Goal: Task Accomplishment & Management: Use online tool/utility

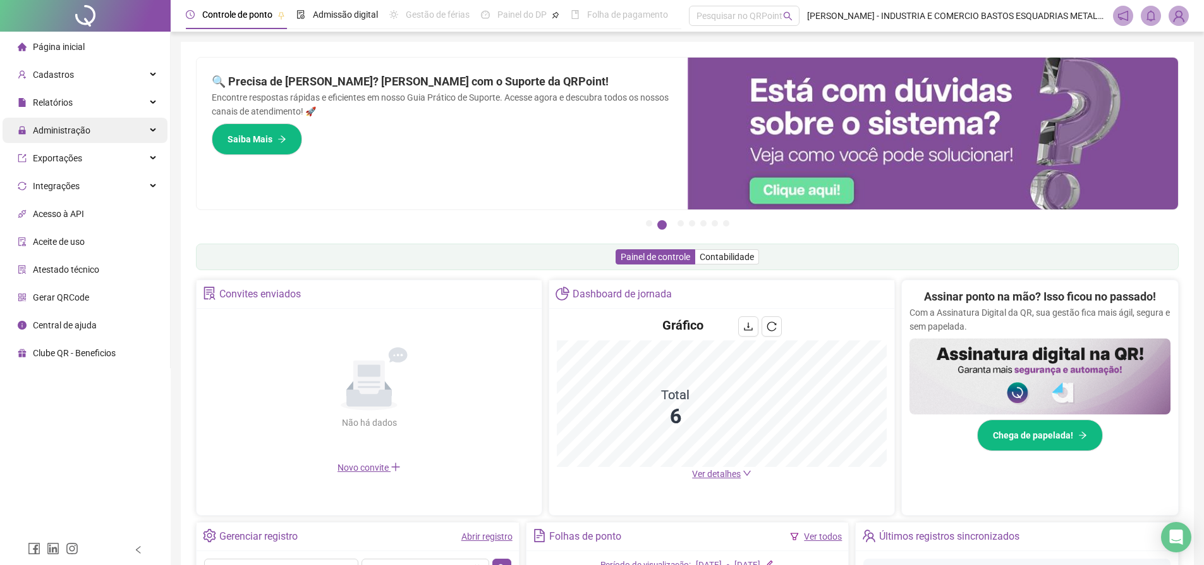
click at [77, 129] on span "Administração" at bounding box center [62, 130] width 58 height 10
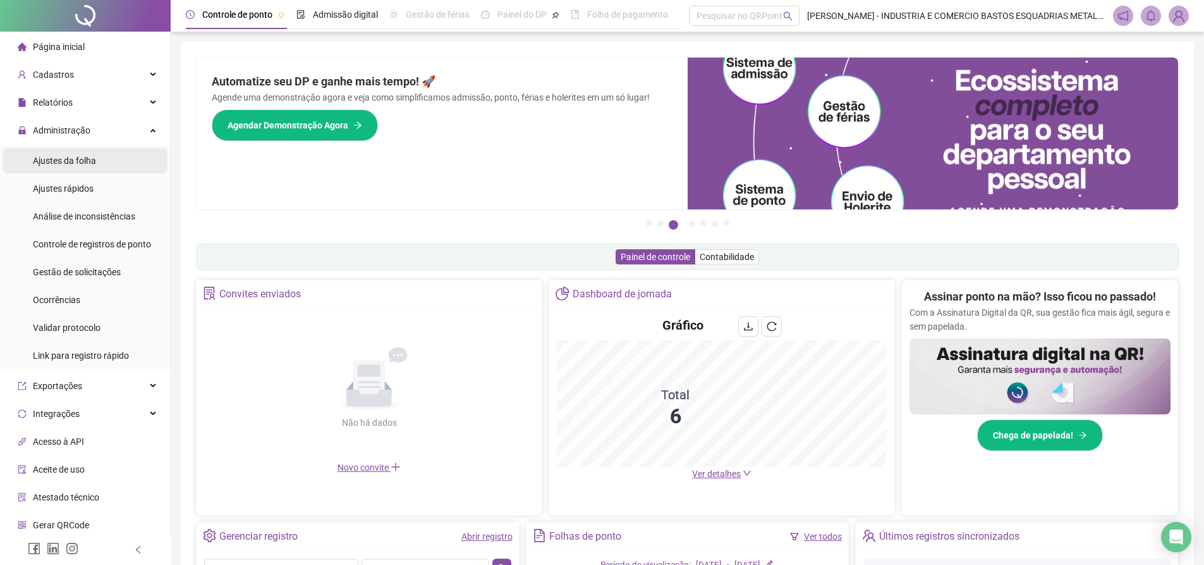
click at [76, 164] on span "Ajustes da folha" at bounding box center [64, 161] width 63 height 10
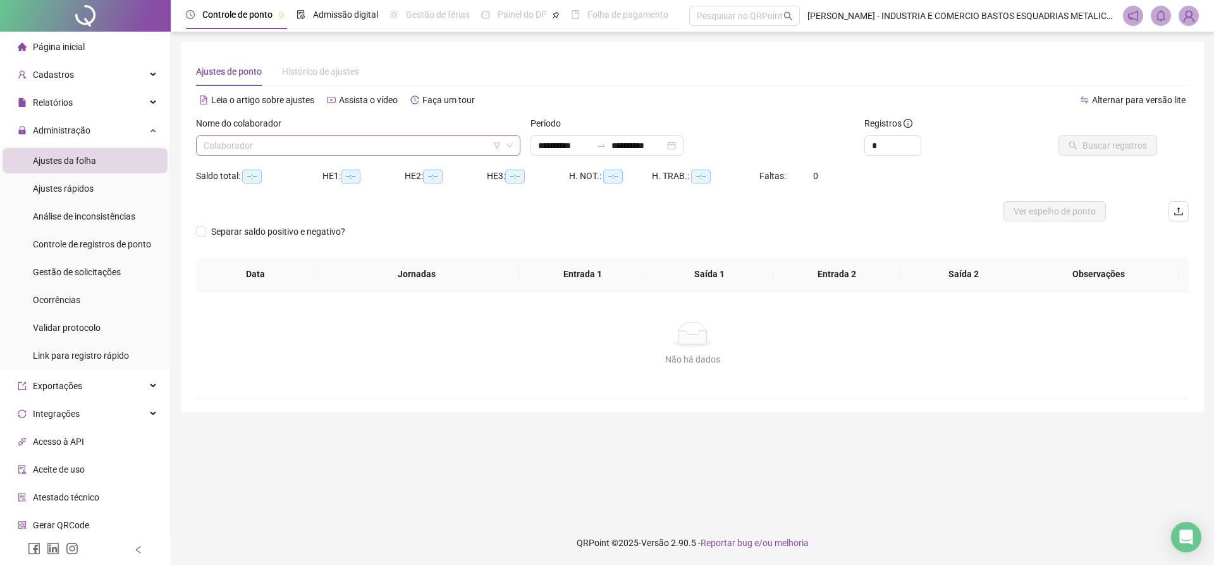
click at [510, 145] on icon "down" at bounding box center [510, 146] width 8 height 8
click at [508, 146] on icon "down" at bounding box center [510, 146] width 8 height 8
click at [683, 147] on div "**********" at bounding box center [606, 145] width 153 height 20
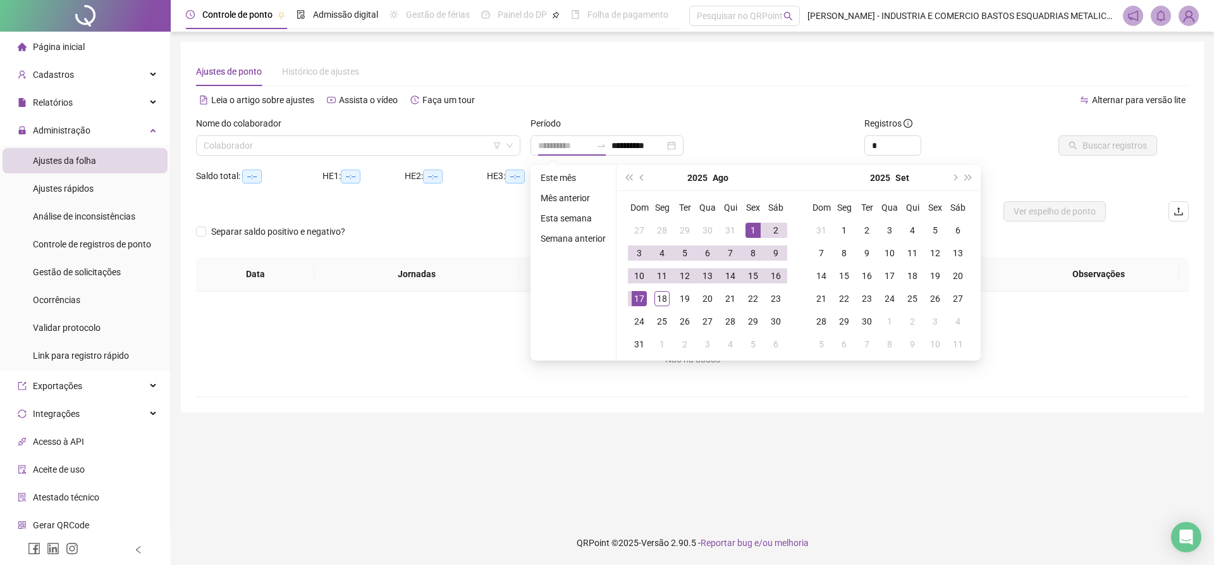
click at [750, 231] on div "1" at bounding box center [752, 230] width 15 height 15
type input "**********"
click at [661, 297] on div "18" at bounding box center [661, 298] width 15 height 15
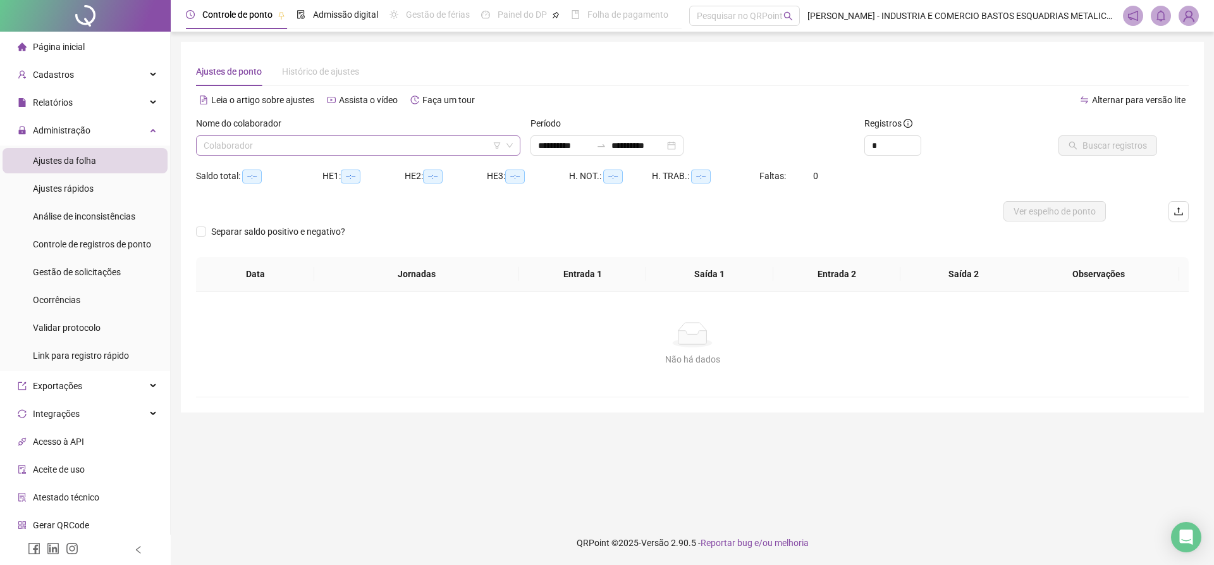
click at [508, 142] on icon "down" at bounding box center [510, 146] width 8 height 8
click at [394, 152] on input "search" at bounding box center [353, 145] width 298 height 19
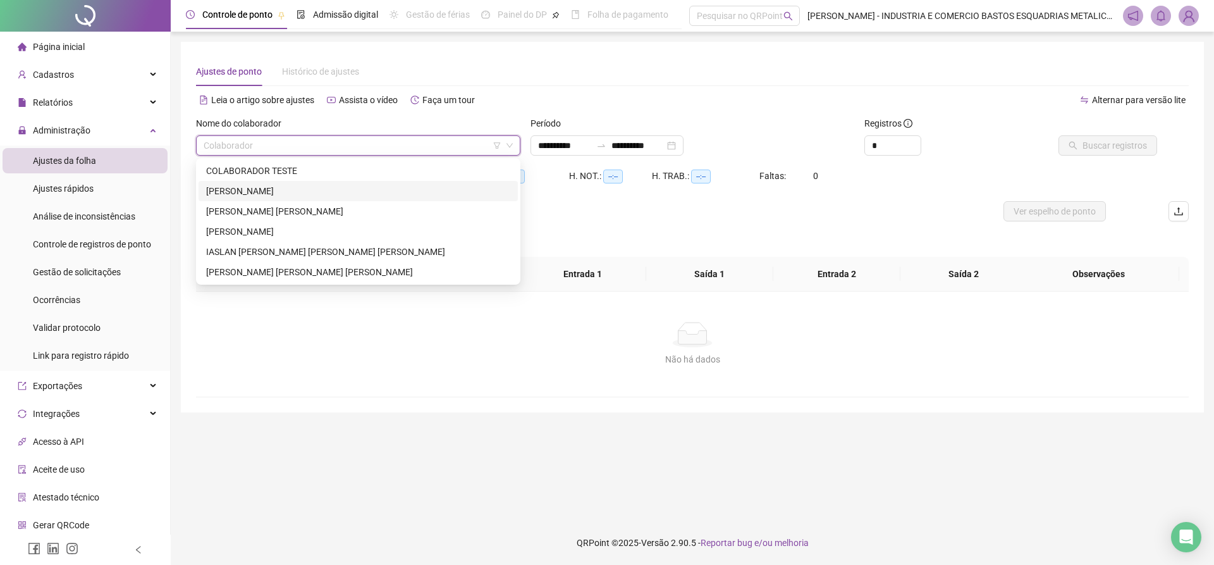
click at [257, 193] on div "[PERSON_NAME]" at bounding box center [358, 191] width 304 height 14
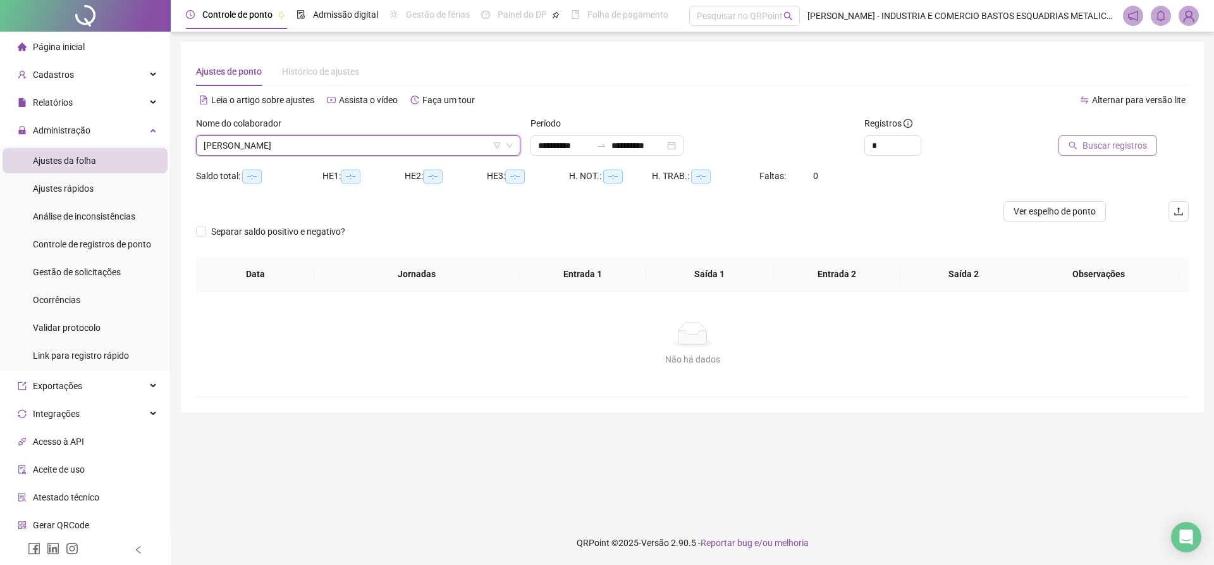
click at [1084, 147] on button "Buscar registros" at bounding box center [1107, 145] width 99 height 20
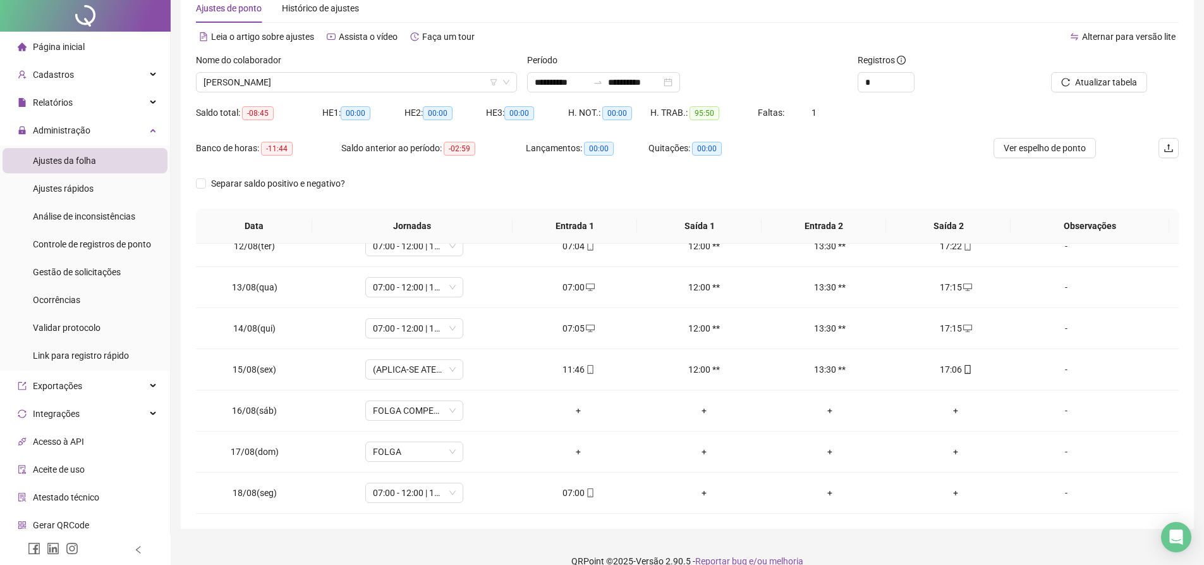
scroll to position [82, 0]
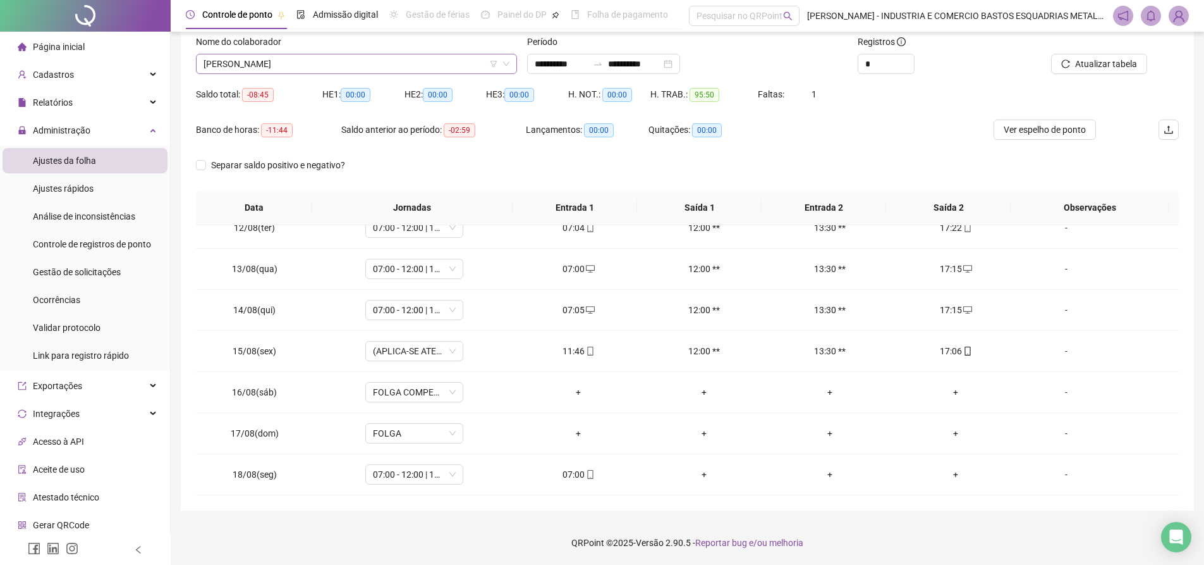
click at [435, 68] on span "[PERSON_NAME]" at bounding box center [357, 63] width 306 height 19
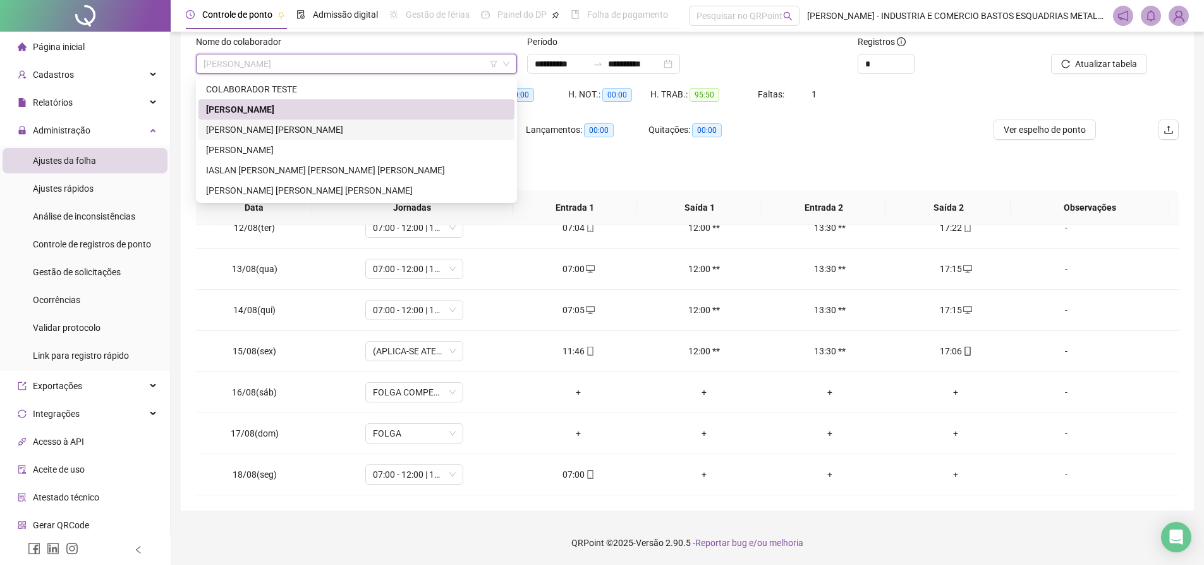
click at [284, 128] on div "[PERSON_NAME] [PERSON_NAME]" at bounding box center [356, 130] width 301 height 14
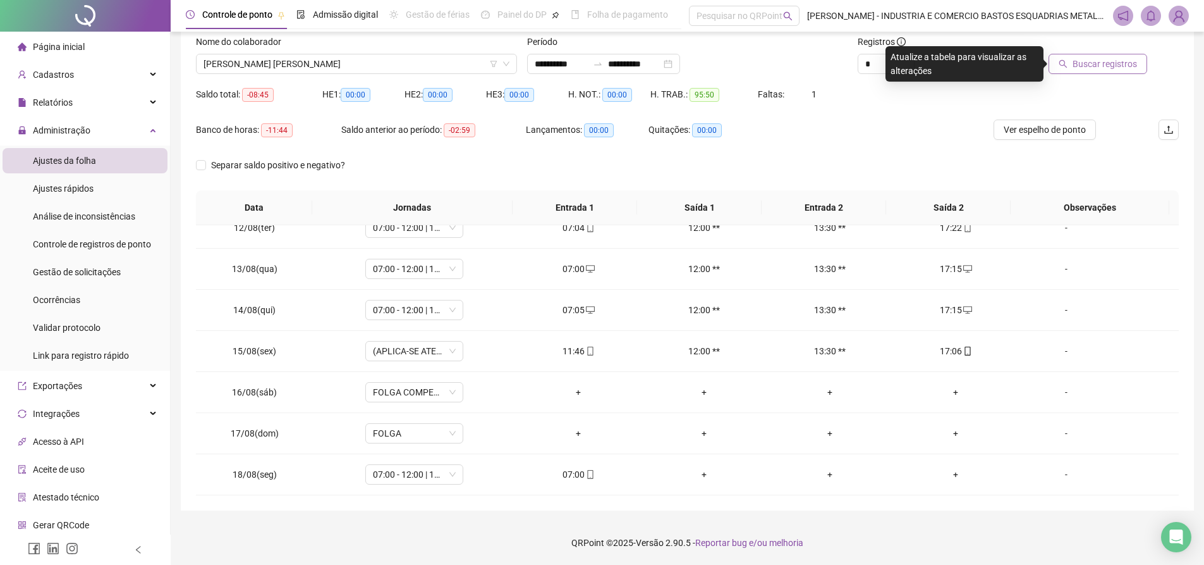
click at [1081, 61] on span "Buscar registros" at bounding box center [1105, 64] width 64 height 14
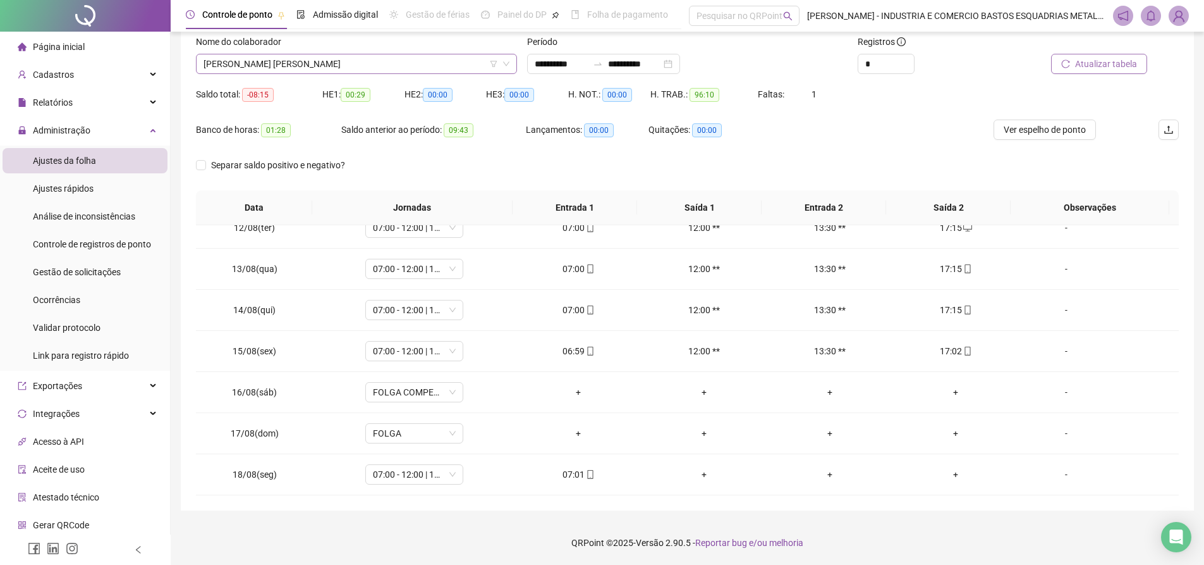
click at [441, 65] on span "[PERSON_NAME] [PERSON_NAME]" at bounding box center [357, 63] width 306 height 19
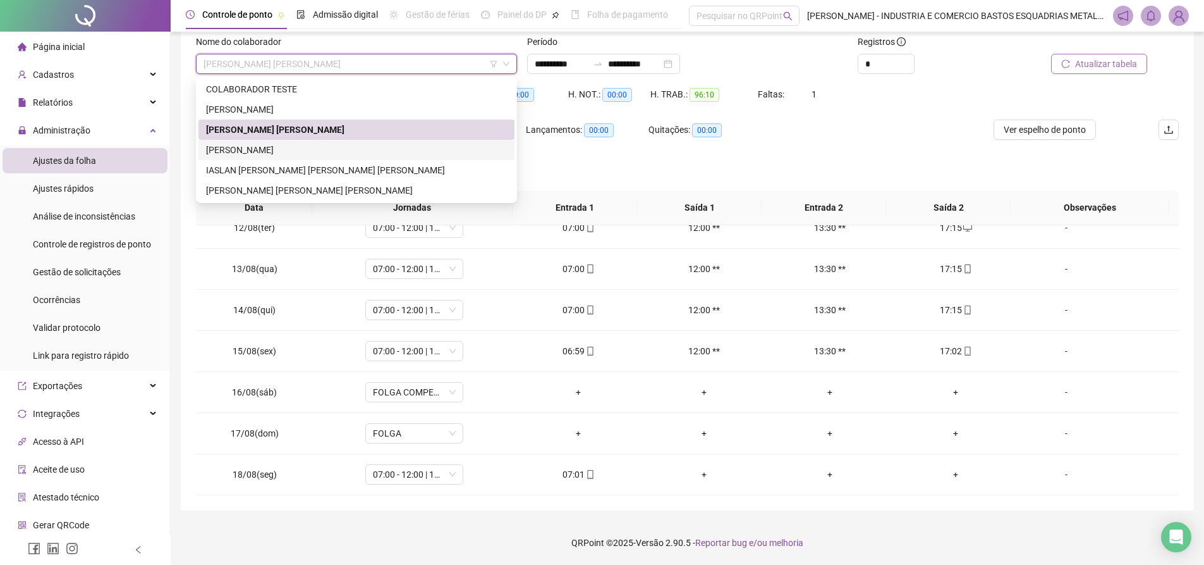
click at [259, 147] on div "[PERSON_NAME]" at bounding box center [356, 150] width 301 height 14
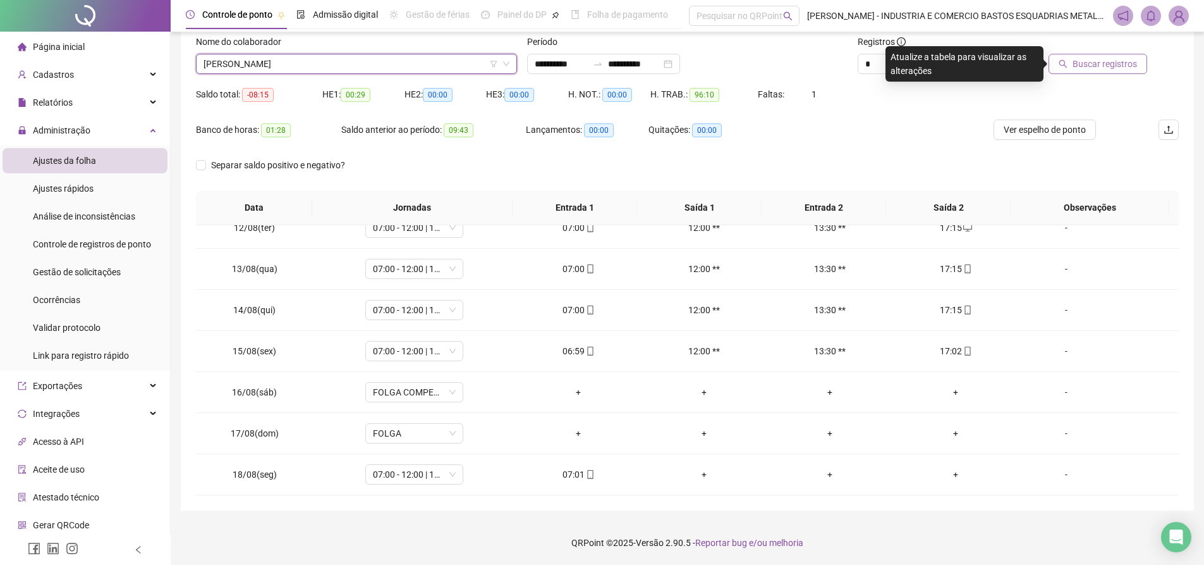
click at [1112, 63] on span "Buscar registros" at bounding box center [1105, 64] width 64 height 14
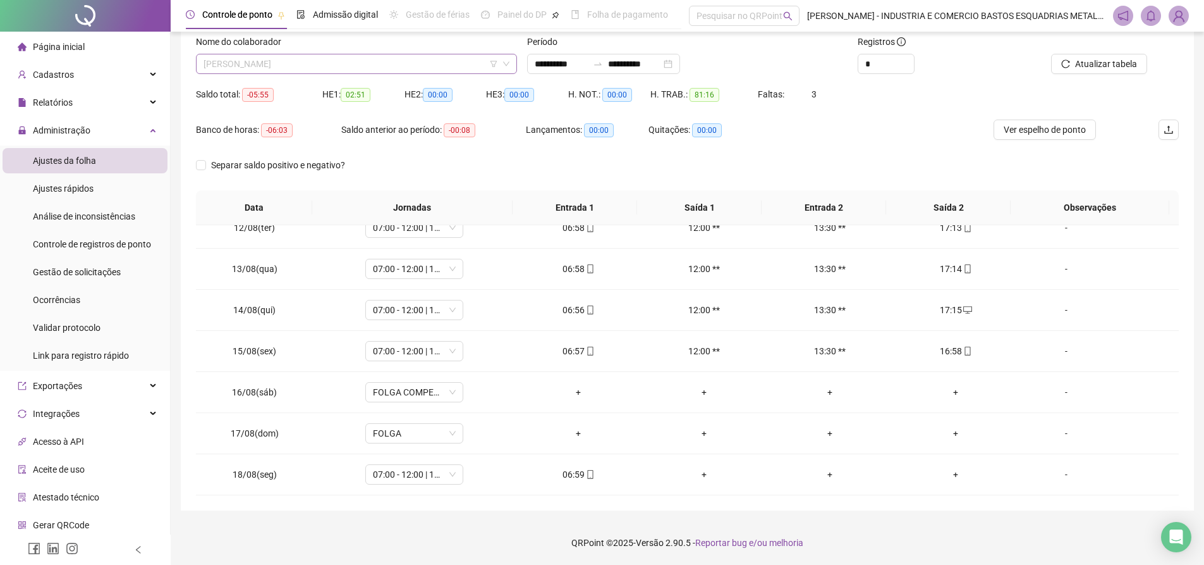
click at [433, 65] on span "[PERSON_NAME]" at bounding box center [357, 63] width 306 height 19
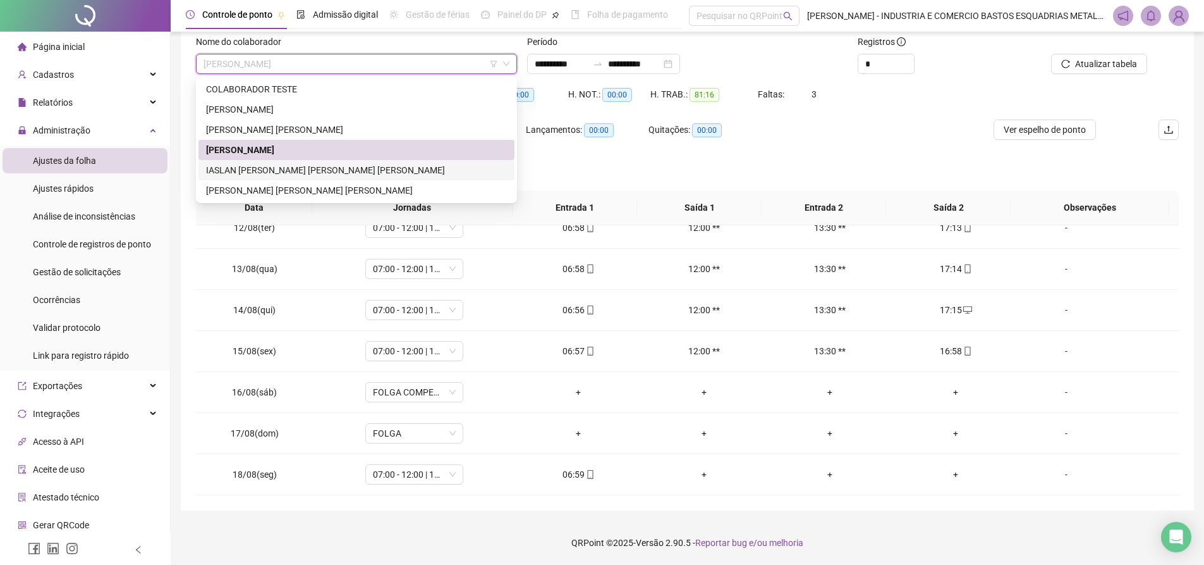
click at [333, 168] on div "IASLAN [PERSON_NAME] [PERSON_NAME] [PERSON_NAME]" at bounding box center [356, 170] width 301 height 14
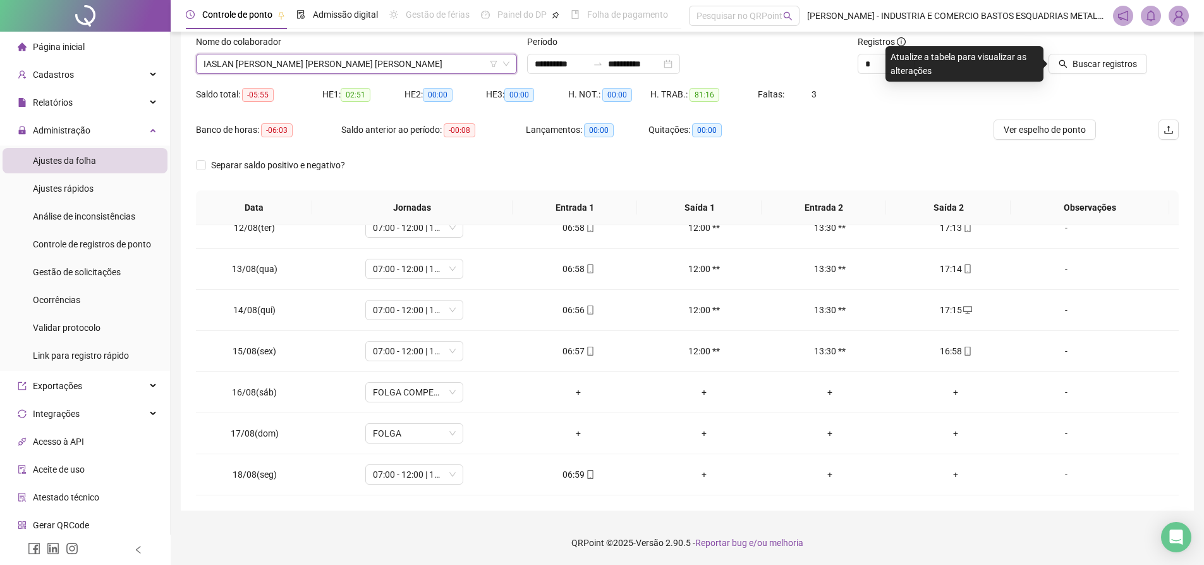
click at [1084, 53] on div "Buscar registros" at bounding box center [1086, 54] width 124 height 39
click at [1087, 64] on span "Buscar registros" at bounding box center [1105, 64] width 64 height 14
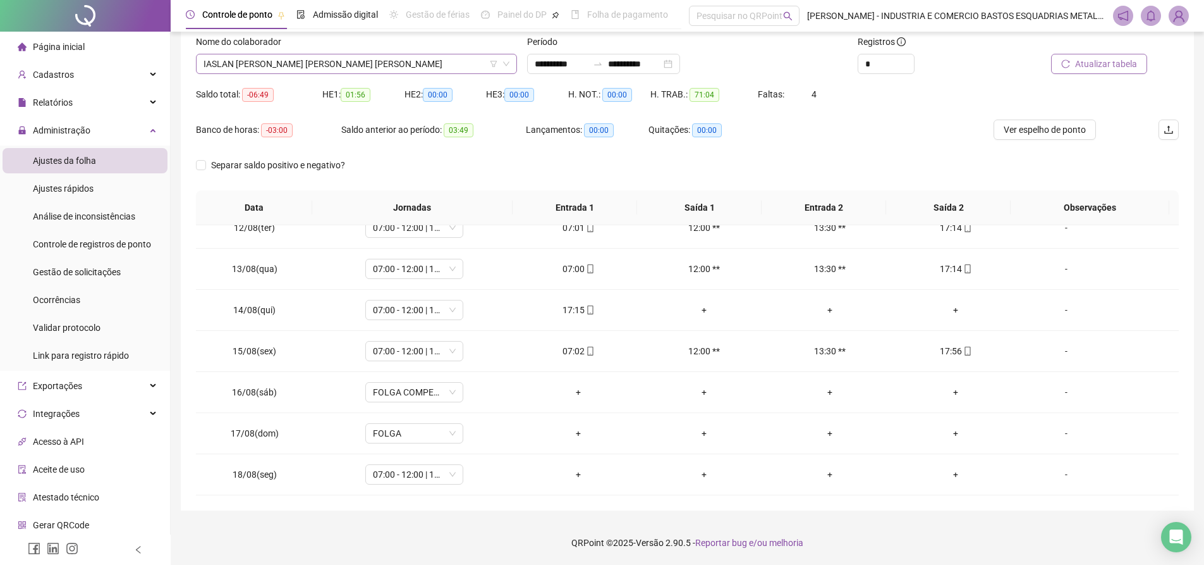
click at [443, 68] on span "IASLAN [PERSON_NAME] [PERSON_NAME] [PERSON_NAME]" at bounding box center [357, 63] width 306 height 19
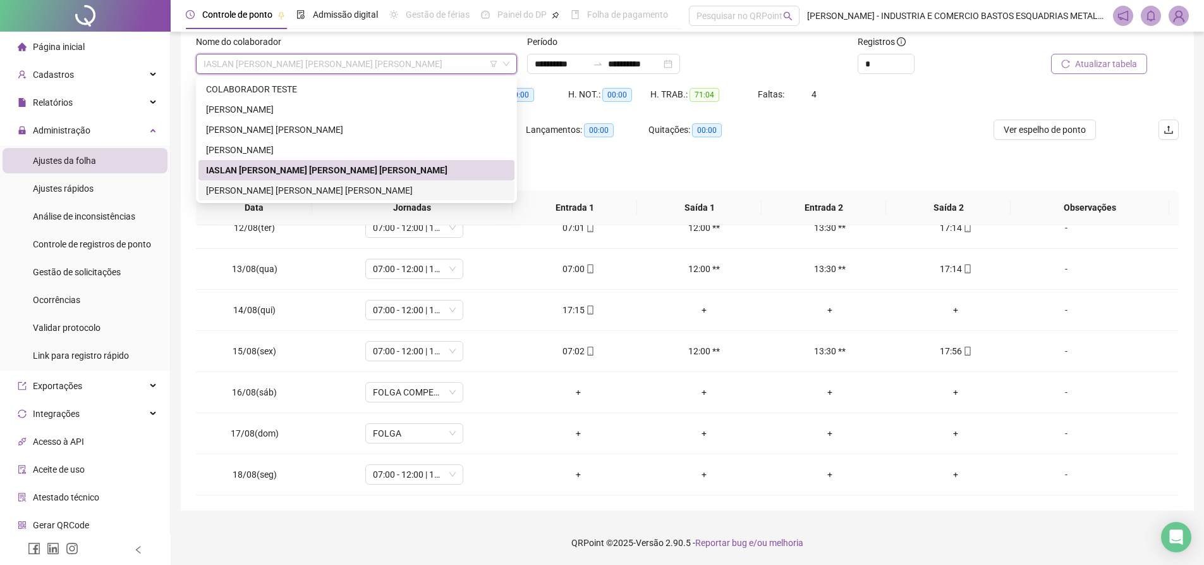
click at [289, 188] on div "[PERSON_NAME] [PERSON_NAME] [PERSON_NAME]" at bounding box center [356, 190] width 301 height 14
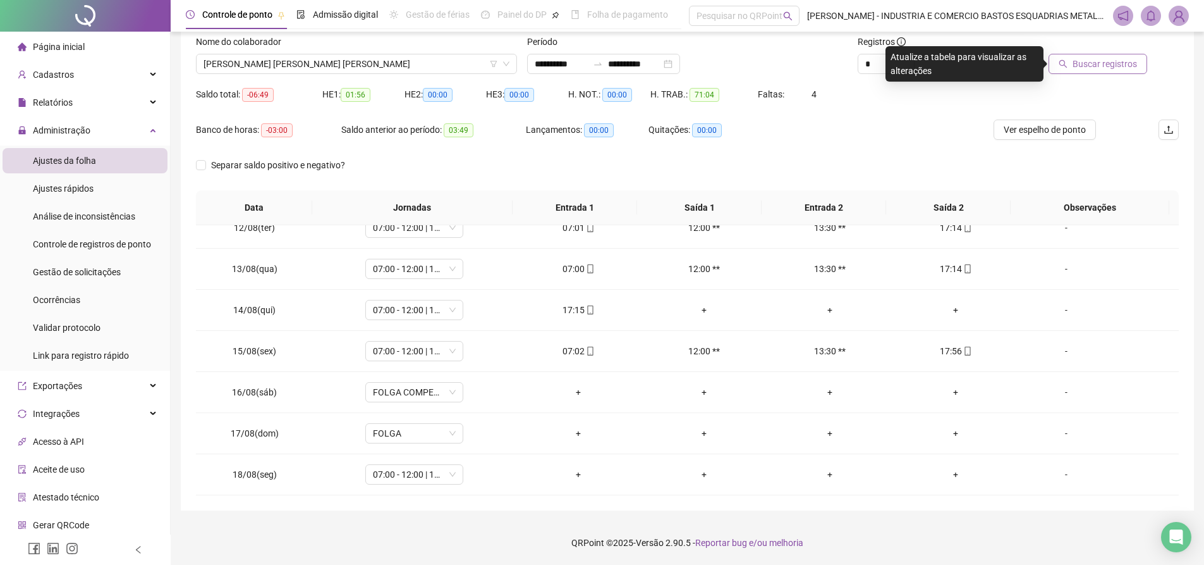
click at [1096, 58] on span "Buscar registros" at bounding box center [1105, 64] width 64 height 14
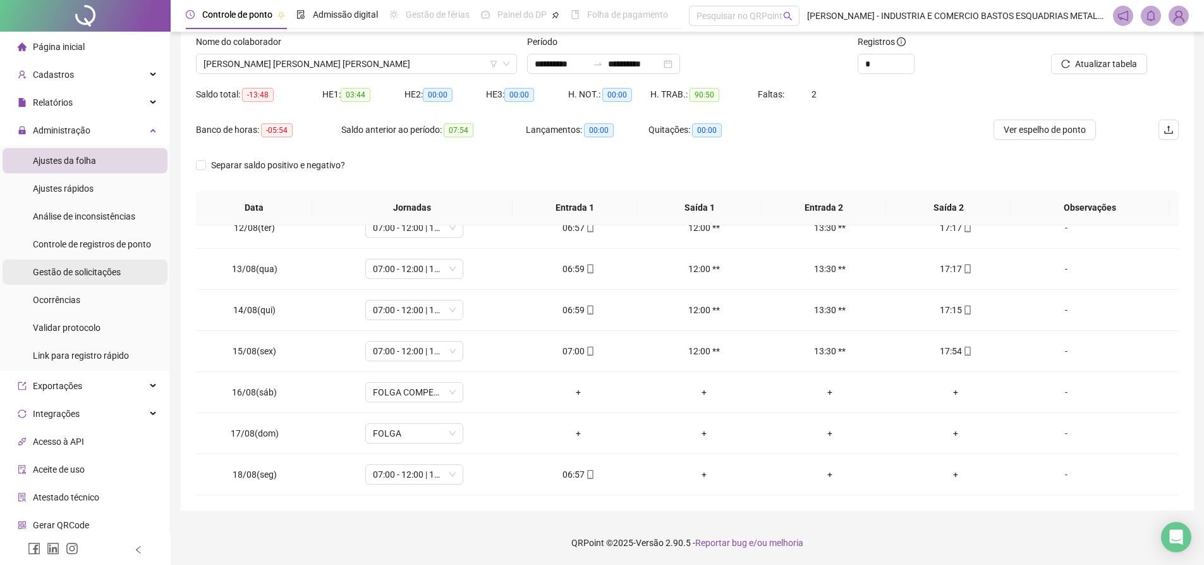
click at [89, 269] on span "Gestão de solicitações" at bounding box center [77, 272] width 88 height 10
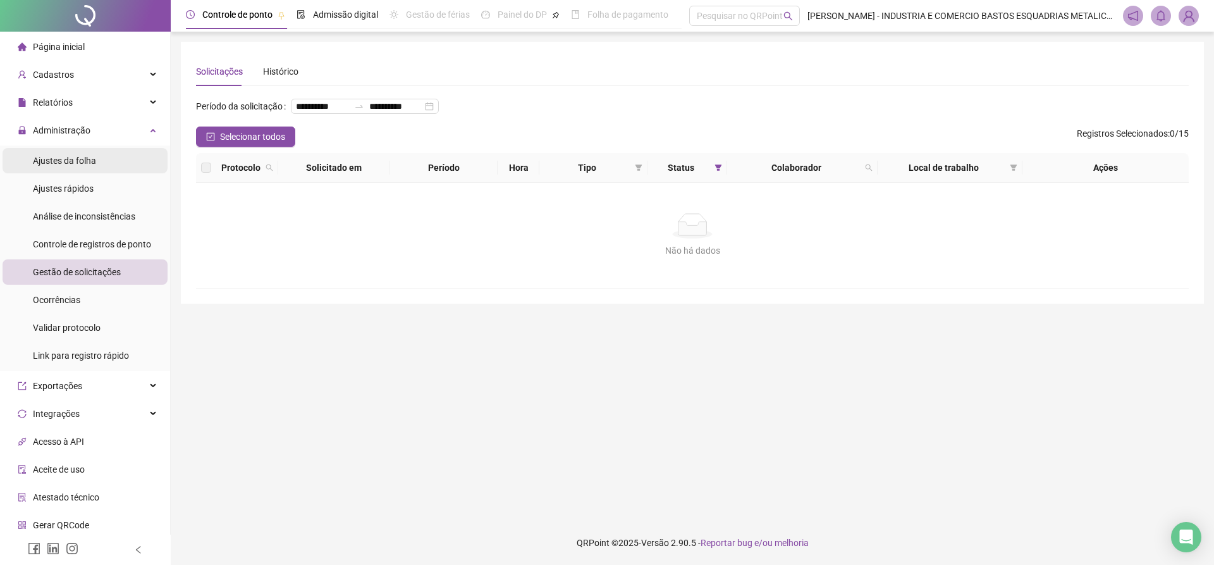
click at [55, 160] on span "Ajustes da folha" at bounding box center [64, 161] width 63 height 10
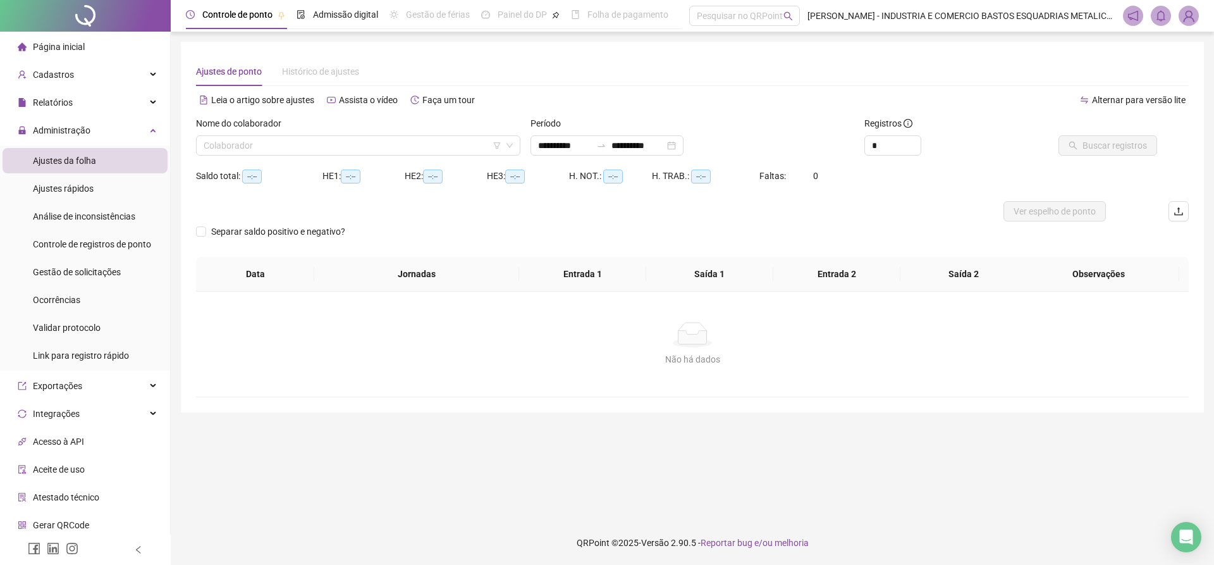
type input "**********"
click at [460, 140] on input "search" at bounding box center [353, 145] width 298 height 19
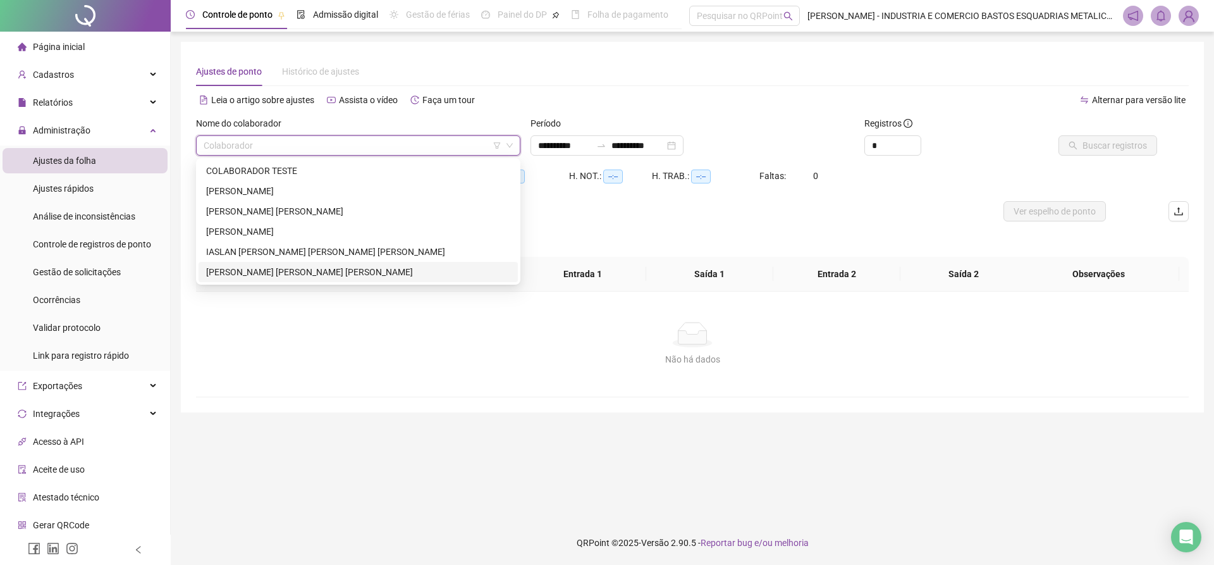
click at [294, 271] on div "[PERSON_NAME] [PERSON_NAME] [PERSON_NAME]" at bounding box center [358, 272] width 304 height 14
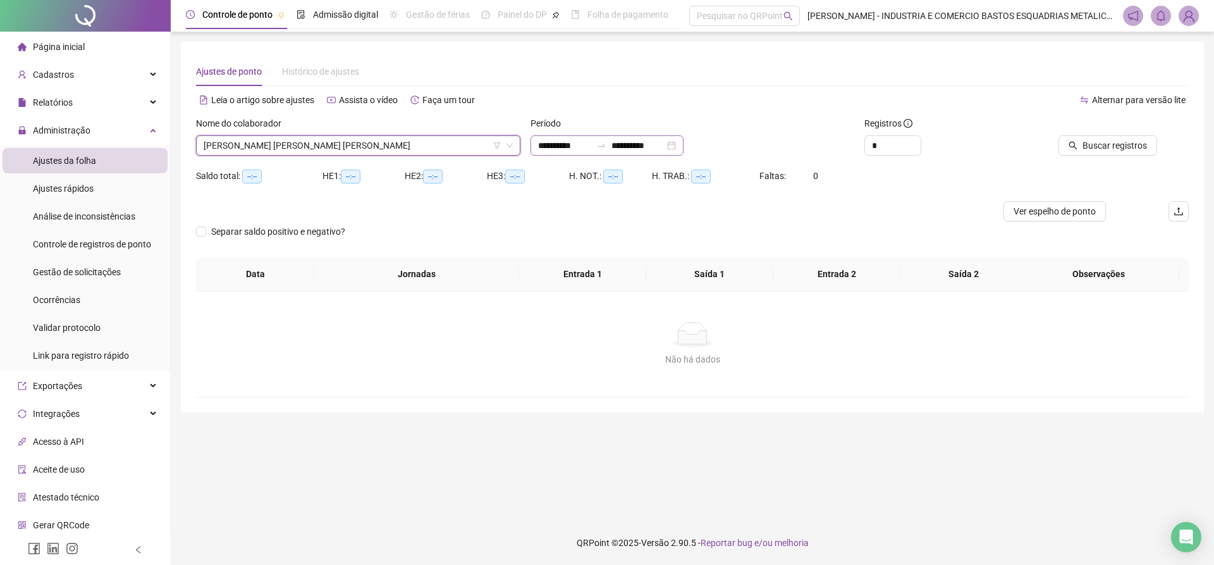
click at [683, 147] on div "**********" at bounding box center [606, 145] width 153 height 20
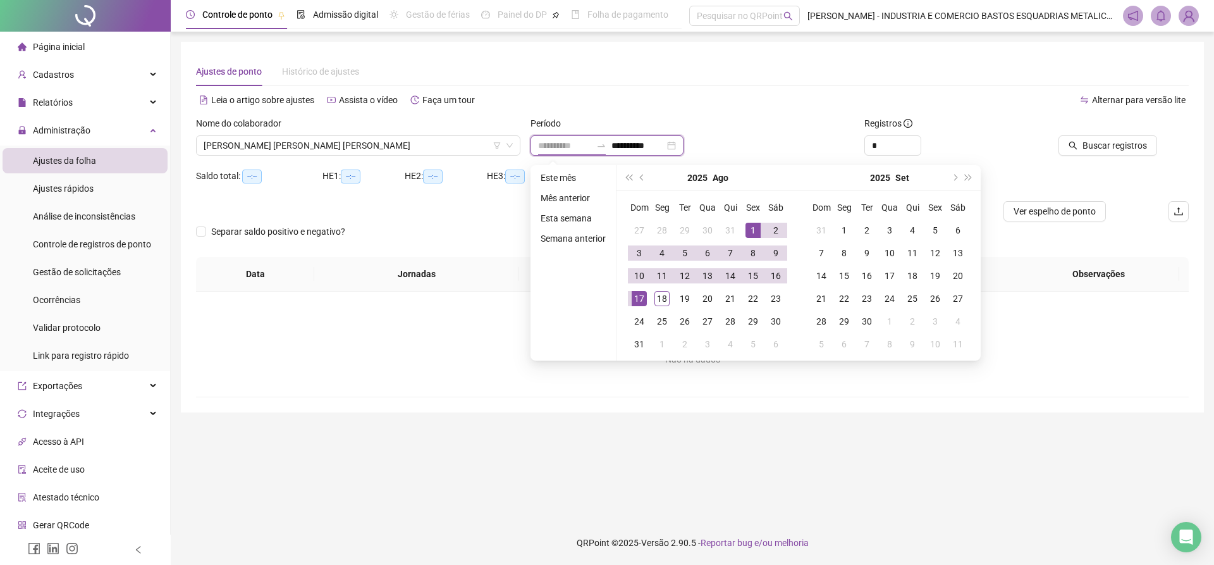
type input "**********"
click at [753, 227] on div "1" at bounding box center [752, 230] width 15 height 15
type input "**********"
click at [657, 295] on div "18" at bounding box center [661, 298] width 15 height 15
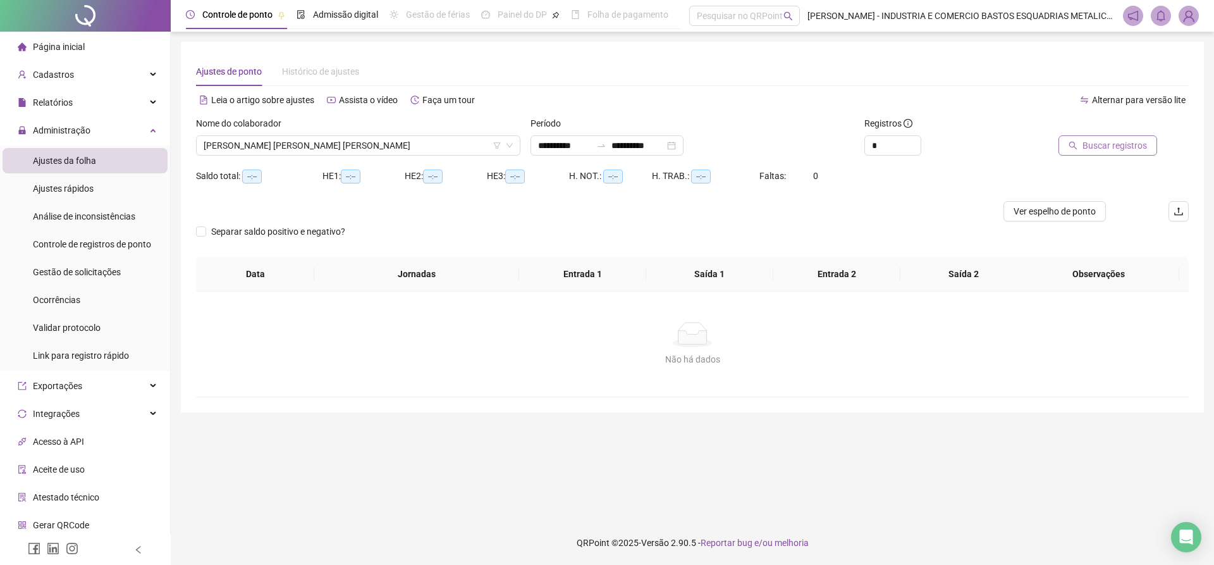
click at [1111, 145] on span "Buscar registros" at bounding box center [1114, 145] width 64 height 14
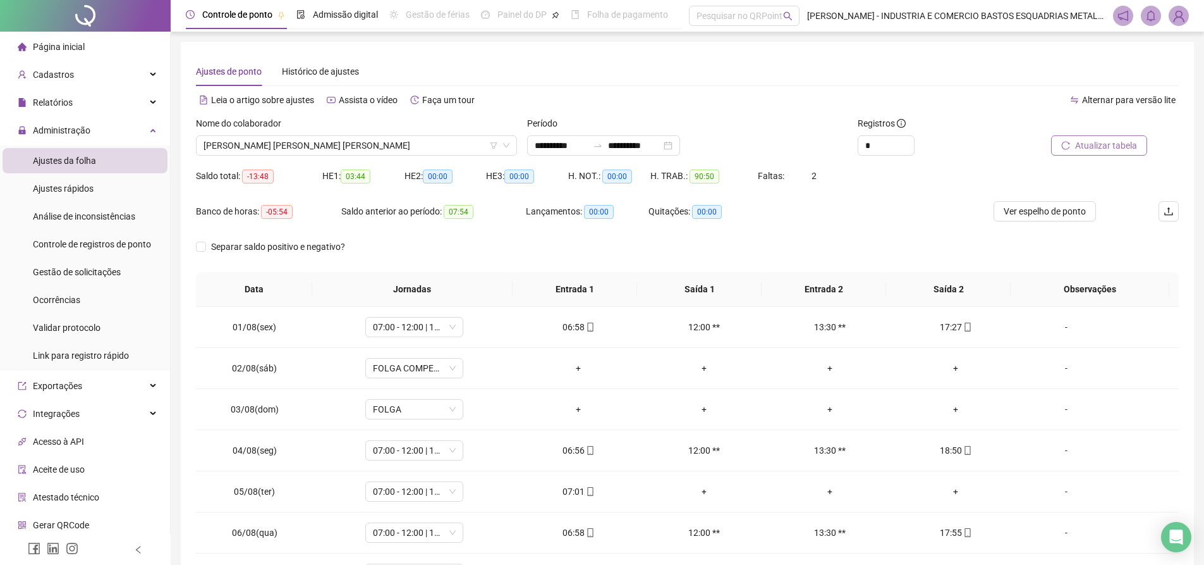
scroll to position [470, 0]
